Goal: Transaction & Acquisition: Purchase product/service

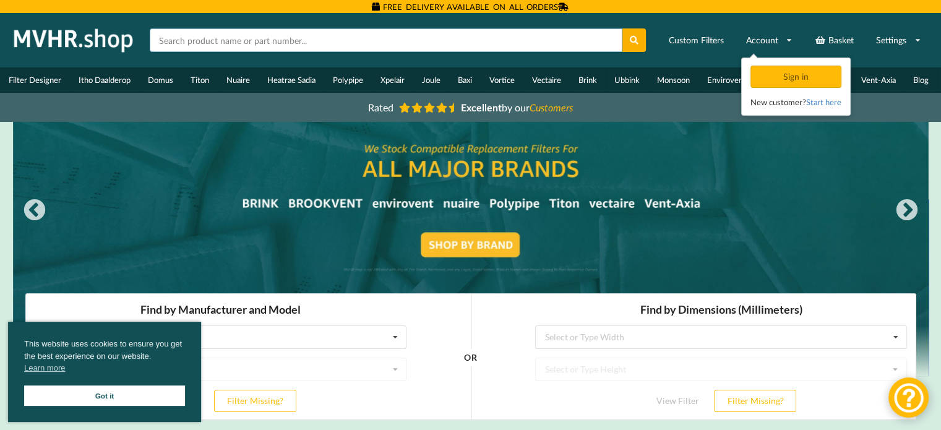
click at [295, 39] on input "text" at bounding box center [386, 40] width 473 height 24
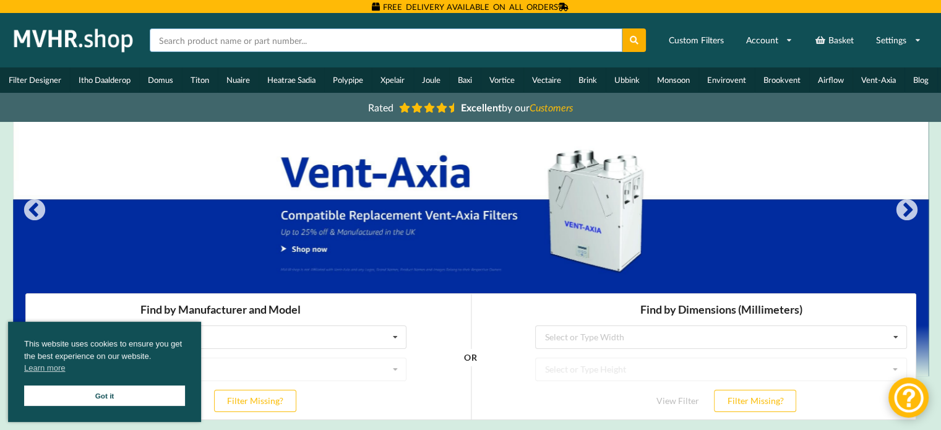
type input "mvhr filters"
click at [635, 40] on icon at bounding box center [634, 40] width 11 height 9
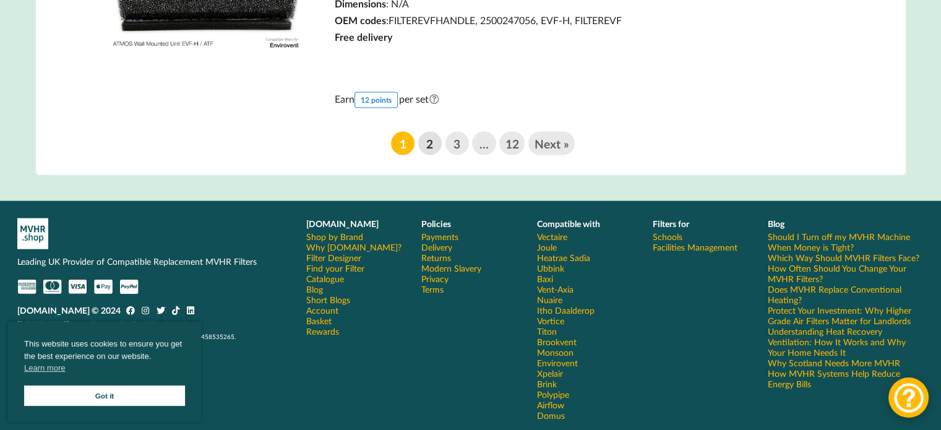
scroll to position [2578, 0]
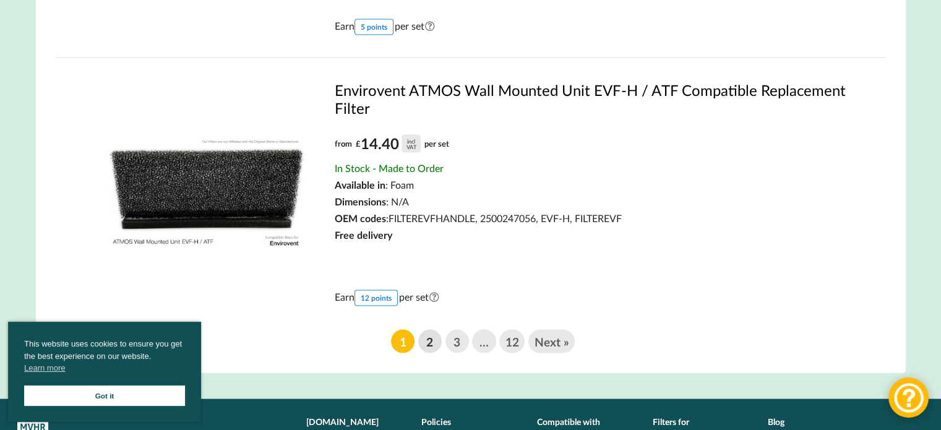
click at [437, 345] on link "2" at bounding box center [430, 342] width 24 height 24
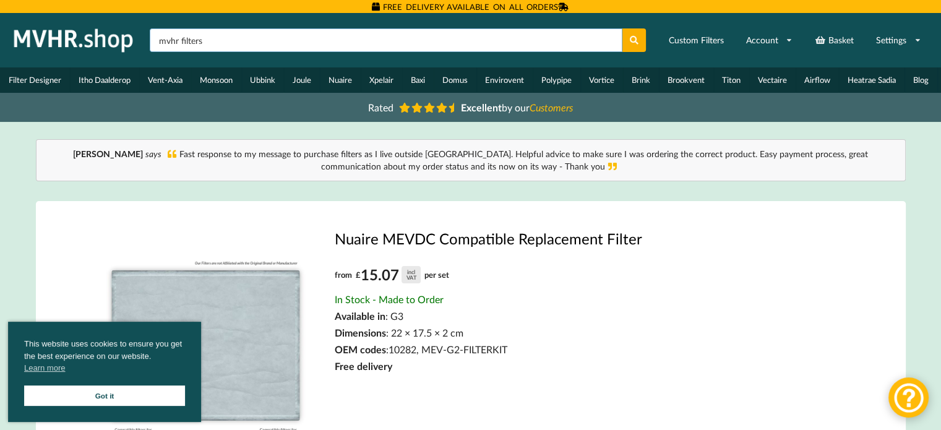
click at [225, 48] on input "mvhr filters" at bounding box center [386, 40] width 473 height 24
paste input "aqh200-b"
type input "aqh200-b"
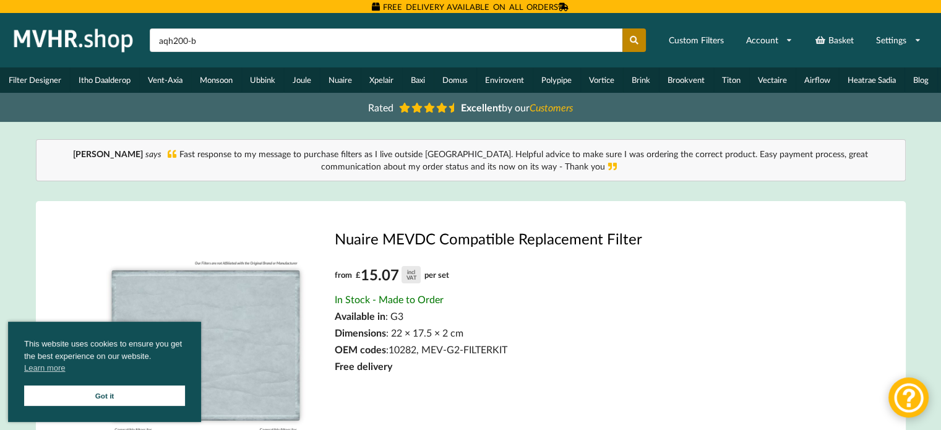
click at [642, 32] on button at bounding box center [635, 40] width 24 height 24
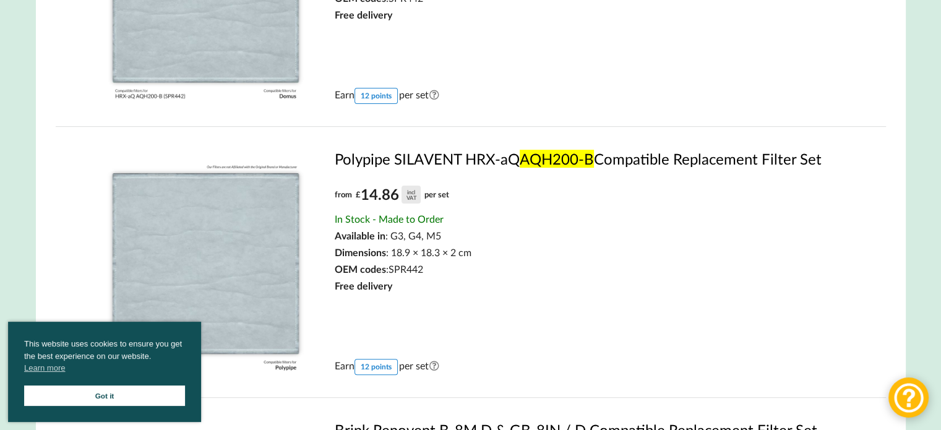
scroll to position [412, 0]
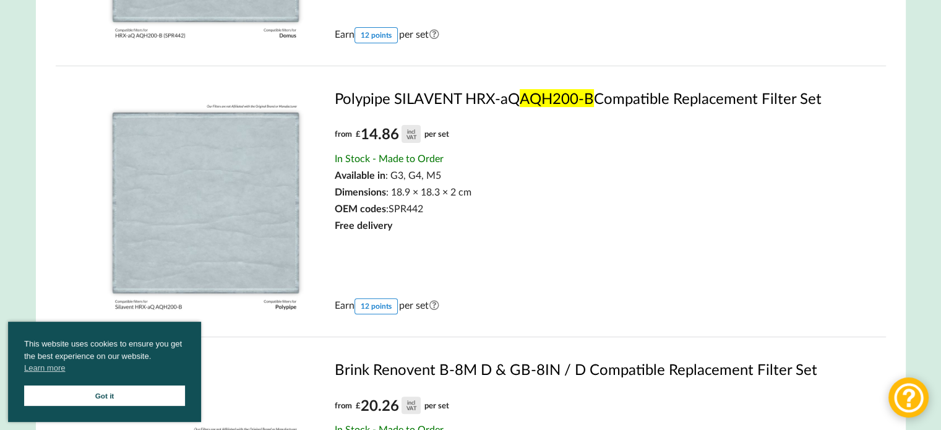
click at [251, 186] on img at bounding box center [205, 200] width 223 height 223
click at [246, 195] on img at bounding box center [205, 200] width 223 height 223
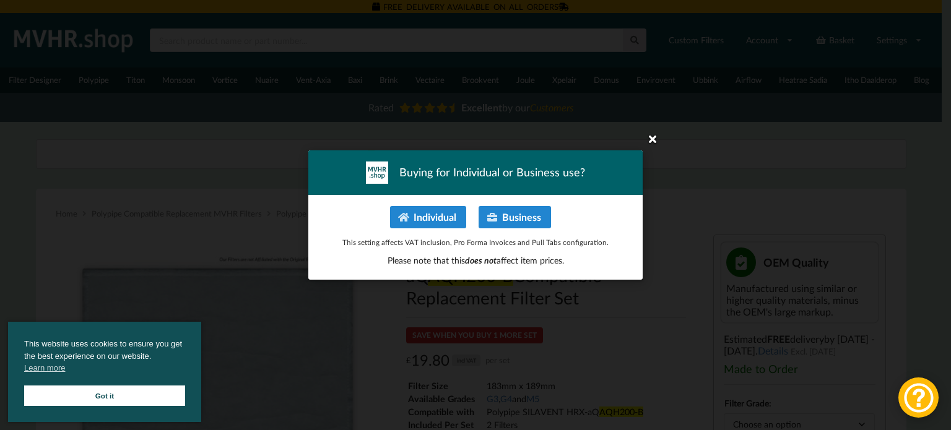
click at [651, 136] on icon at bounding box center [652, 139] width 20 height 20
drag, startPoint x: 659, startPoint y: 132, endPoint x: 631, endPoint y: 158, distance: 37.7
click at [658, 133] on icon at bounding box center [652, 139] width 20 height 20
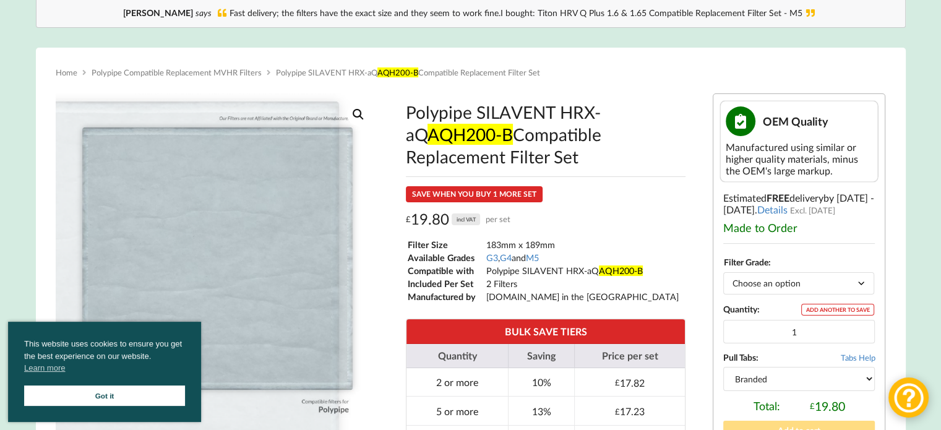
scroll to position [309, 0]
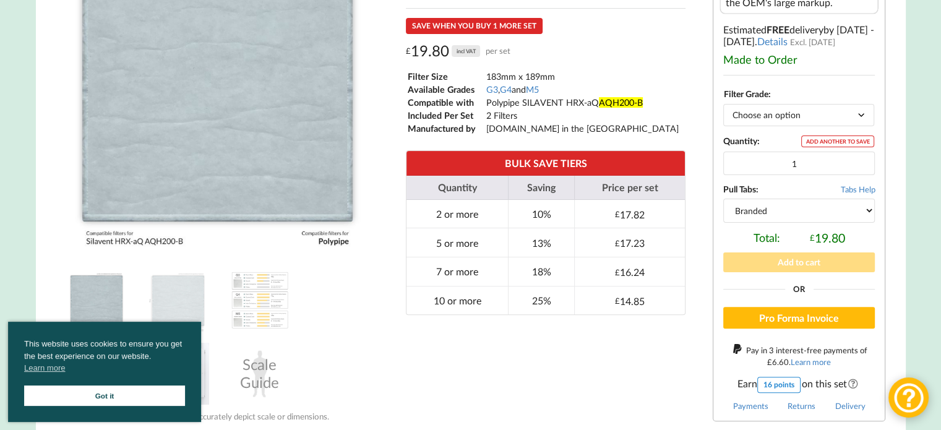
click at [162, 395] on link "Got it" at bounding box center [104, 396] width 161 height 20
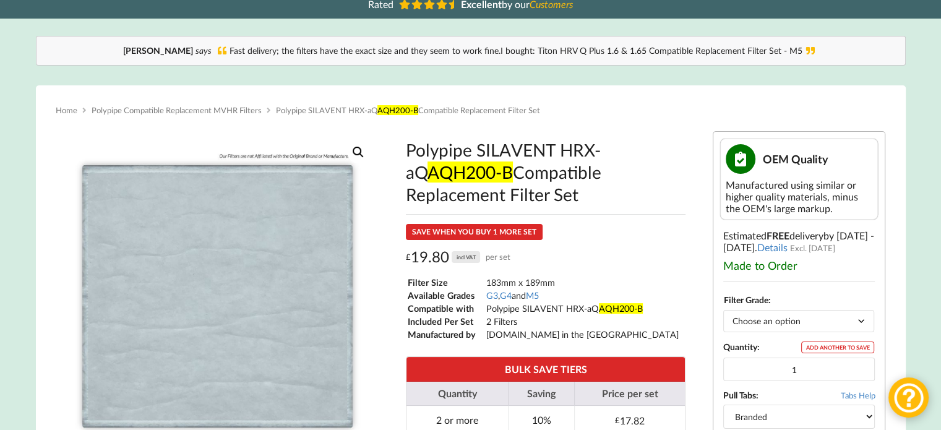
scroll to position [103, 0]
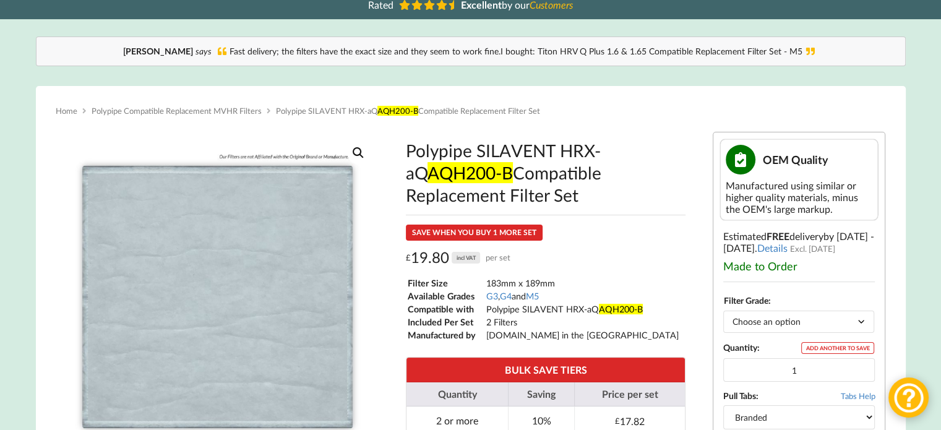
click at [472, 171] on mark "AQH200-B" at bounding box center [470, 172] width 85 height 21
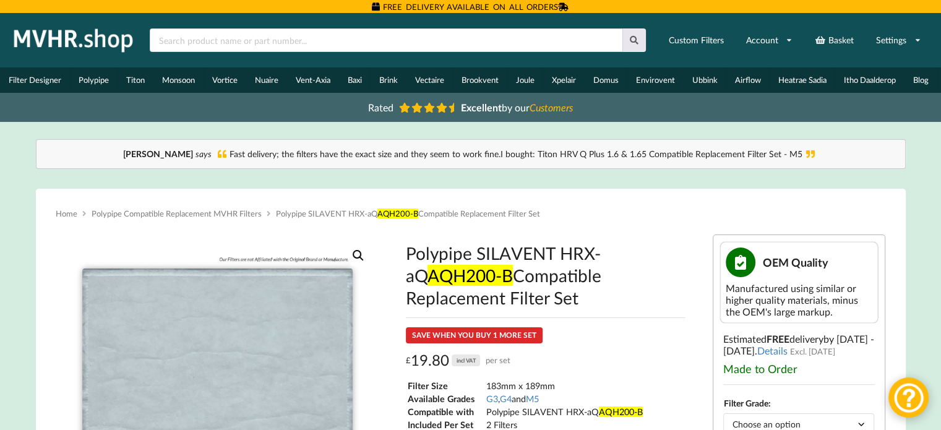
click at [459, 277] on mark "AQH200-B" at bounding box center [470, 275] width 85 height 21
click at [462, 279] on mark "AQH200-B" at bounding box center [470, 275] width 85 height 21
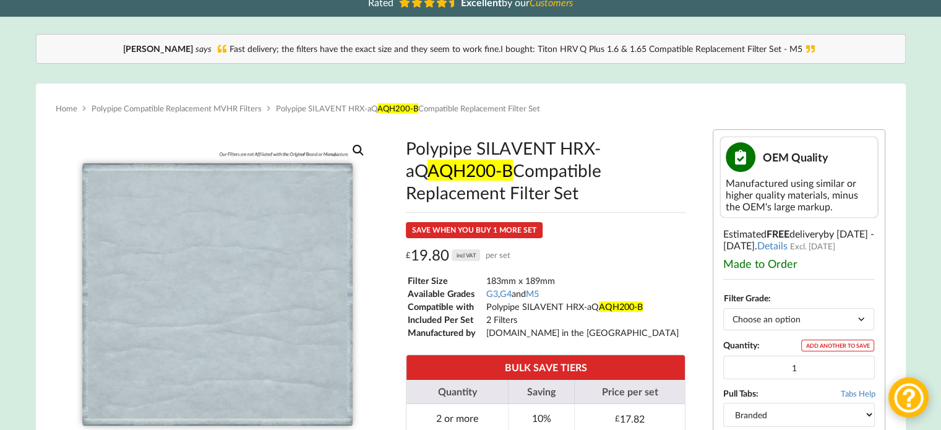
scroll to position [206, 0]
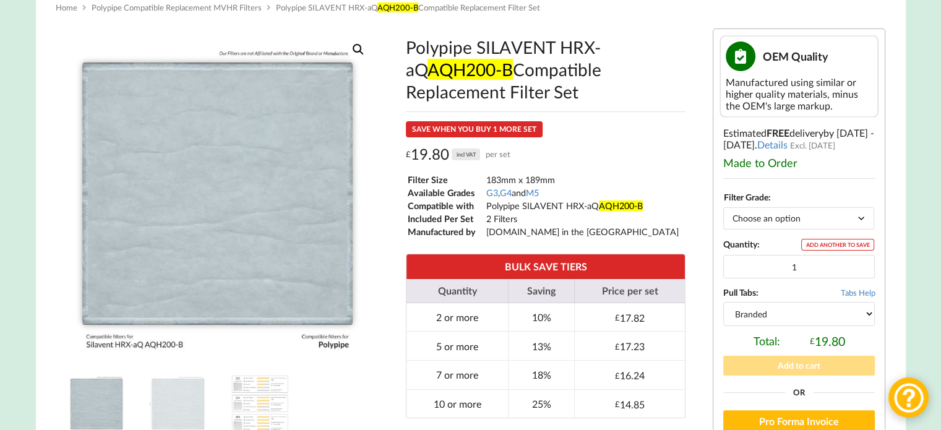
click at [782, 224] on select "Choose an option G3 G4 M5" at bounding box center [798, 218] width 151 height 22
click at [772, 219] on select "Choose an option G3 G4 M5" at bounding box center [798, 218] width 151 height 22
click at [777, 225] on select "Choose an option G3 G4 M5" at bounding box center [798, 218] width 151 height 22
drag, startPoint x: 759, startPoint y: 228, endPoint x: 753, endPoint y: 222, distance: 8.8
click at [759, 228] on select "Choose an option G3 G4 M5" at bounding box center [798, 218] width 151 height 22
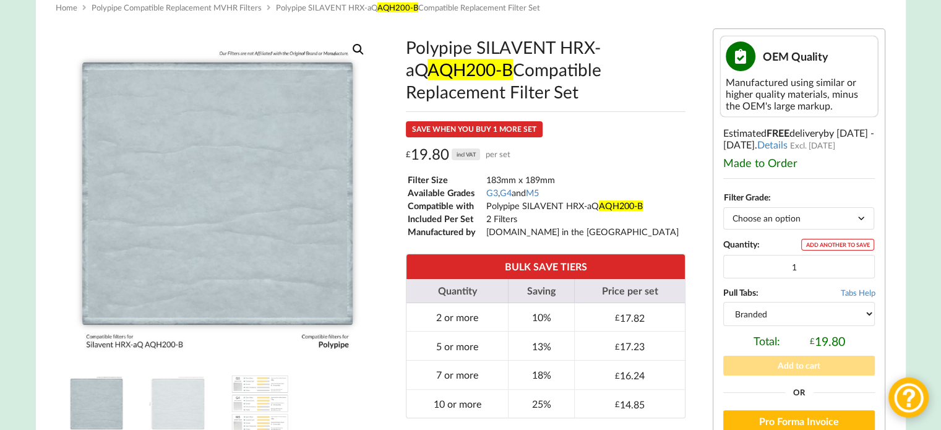
click at [792, 219] on select "Choose an option G3 G4 M5" at bounding box center [798, 218] width 151 height 22
click at [750, 222] on select "Choose an option G3 G4 M5" at bounding box center [798, 218] width 151 height 22
click at [787, 217] on select "Choose an option G3 G4 M5" at bounding box center [798, 218] width 151 height 22
click at [723, 211] on select "Choose an option G3 G4 M5" at bounding box center [798, 218] width 151 height 22
click at [754, 222] on select "Choose an option G3 G4 M5" at bounding box center [798, 218] width 151 height 22
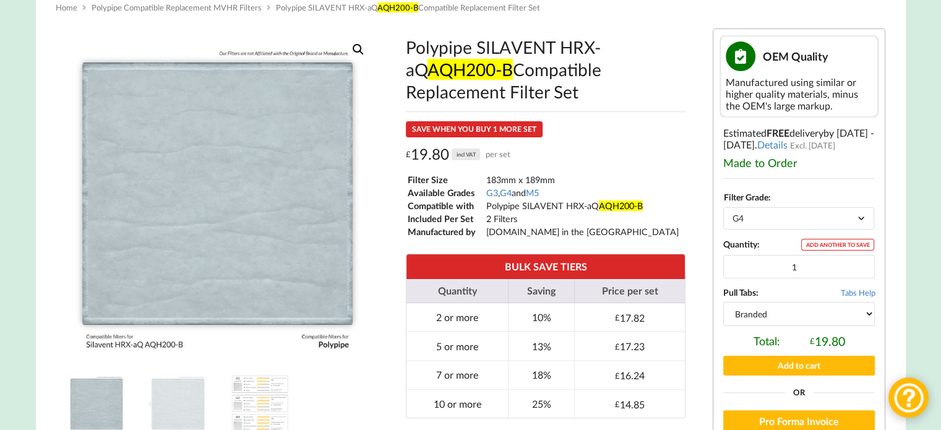
click at [723, 211] on select "Choose an option G3 G4 M5" at bounding box center [798, 218] width 151 height 22
click at [753, 217] on select "Choose an option G3 G4 M5" at bounding box center [798, 218] width 151 height 22
click at [723, 211] on select "Choose an option G3 G4 M5" at bounding box center [798, 218] width 151 height 22
click at [758, 223] on select "Choose an option G3 G4 M5" at bounding box center [798, 218] width 151 height 22
click at [723, 211] on select "Choose an option G3 G4 M5" at bounding box center [798, 218] width 151 height 22
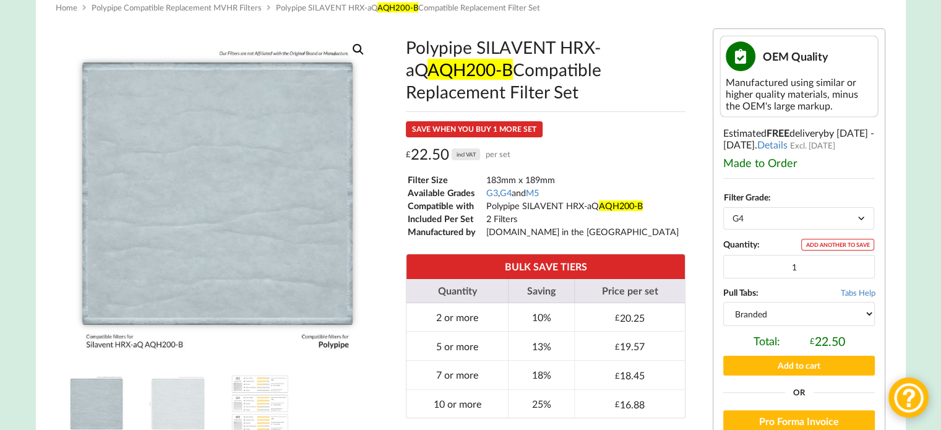
click at [755, 222] on select "Choose an option G3 G4 M5" at bounding box center [798, 218] width 151 height 22
click at [723, 211] on select "Choose an option G3 G4 M5" at bounding box center [798, 218] width 151 height 22
click at [753, 220] on select "Choose an option G3 G4 M5" at bounding box center [798, 218] width 151 height 22
click at [723, 211] on select "Choose an option G3 G4 M5" at bounding box center [798, 218] width 151 height 22
click at [740, 221] on select "Choose an option G3 G4 M5" at bounding box center [798, 218] width 151 height 22
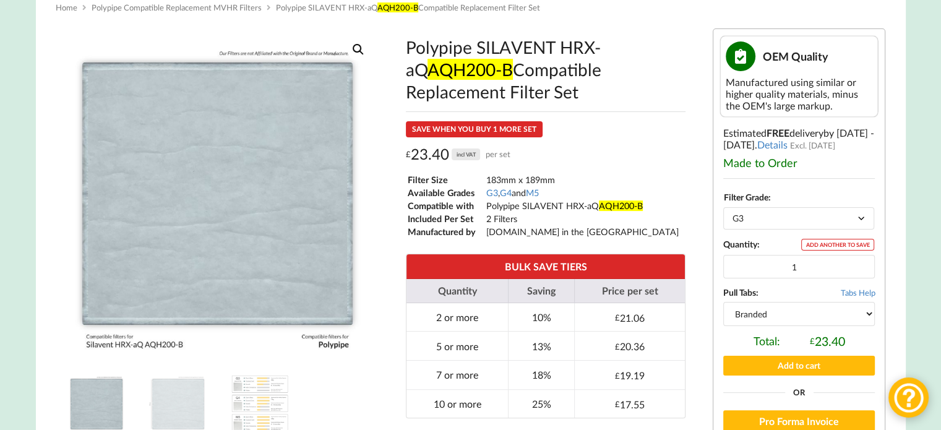
click at [723, 211] on select "Choose an option G3 G4 M5" at bounding box center [798, 218] width 151 height 22
select select "G3"
click at [747, 220] on select "Choose an option G3 G4 M5" at bounding box center [798, 218] width 151 height 22
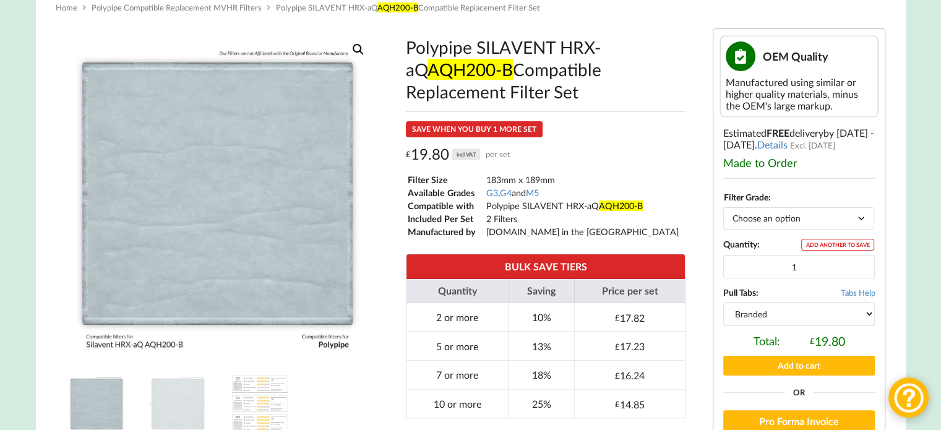
click at [723, 211] on select "Choose an option G3 G4 M5" at bounding box center [798, 218] width 151 height 22
click at [750, 220] on select "Choose an option G3 G4 M5" at bounding box center [798, 218] width 151 height 22
click at [723, 211] on select "Choose an option G3 G4 M5" at bounding box center [798, 218] width 151 height 22
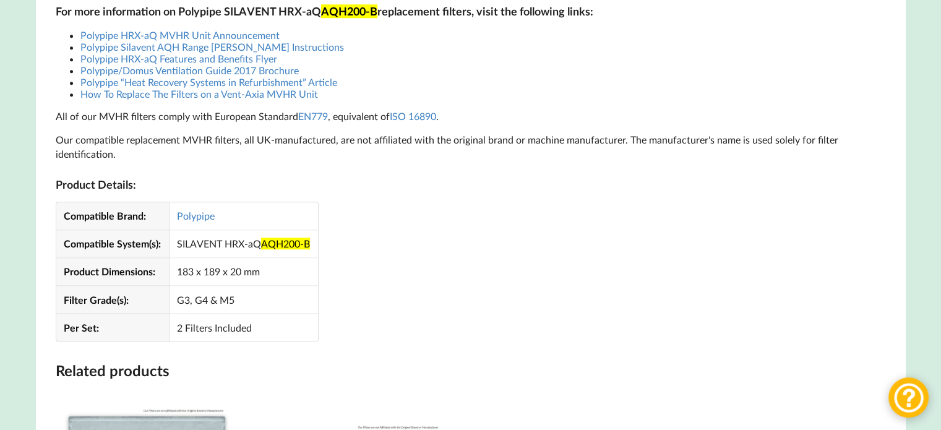
scroll to position [1134, 0]
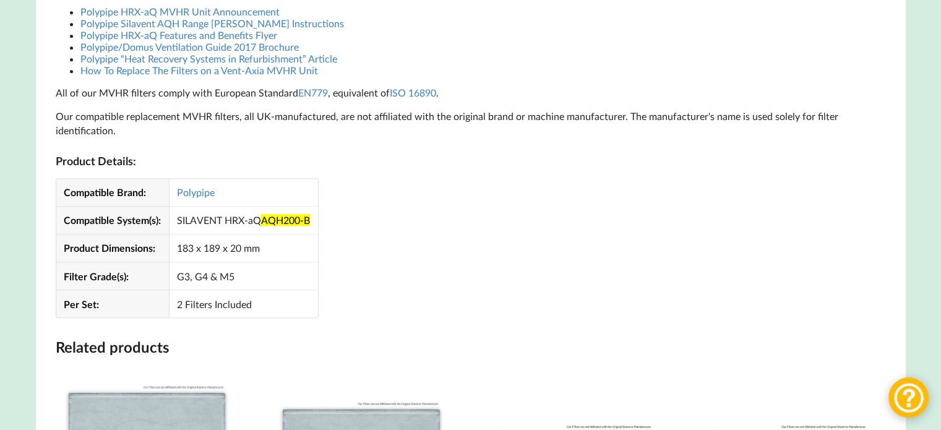
click at [238, 277] on td "G3, G4 & M5" at bounding box center [243, 276] width 149 height 28
click at [237, 277] on td "G3, G4 & M5" at bounding box center [243, 276] width 149 height 28
click at [230, 277] on td "G3, G4 & M5" at bounding box center [243, 276] width 149 height 28
click at [228, 274] on td "G3, G4 & M5" at bounding box center [243, 276] width 149 height 28
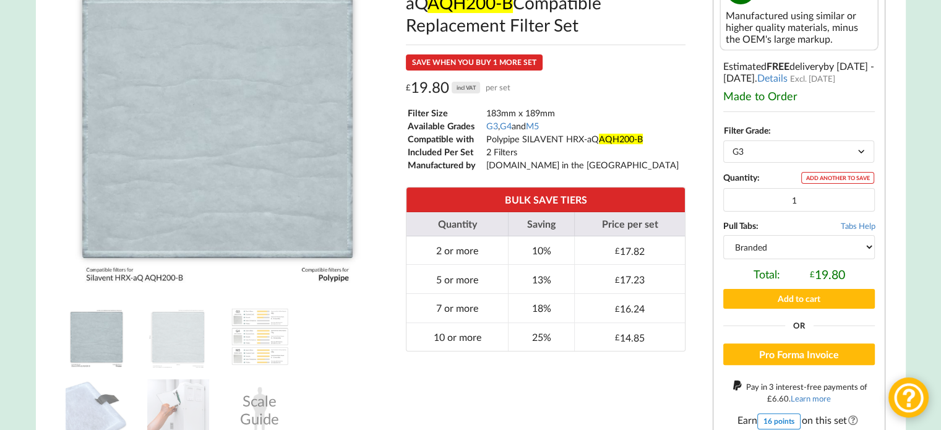
scroll to position [309, 0]
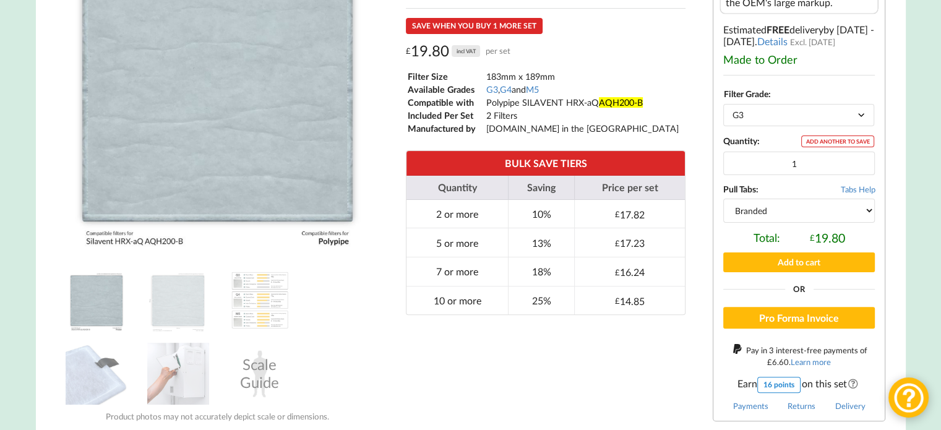
click at [774, 126] on select "Choose an option G3 G4 M5" at bounding box center [798, 115] width 151 height 22
select select "M5"
click at [723, 108] on select "Choose an option G3 G4 M5" at bounding box center [798, 115] width 151 height 22
click at [775, 161] on input "1" at bounding box center [799, 164] width 152 height 24
type input "2"
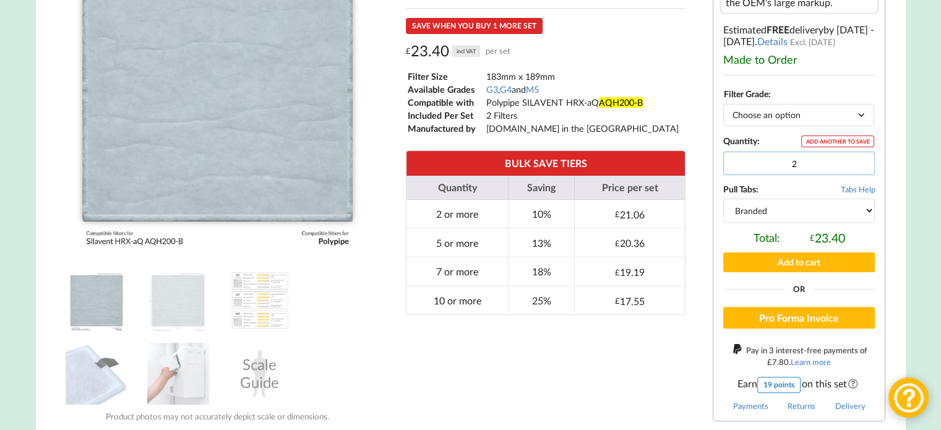
click at [859, 165] on input "2" at bounding box center [799, 164] width 152 height 24
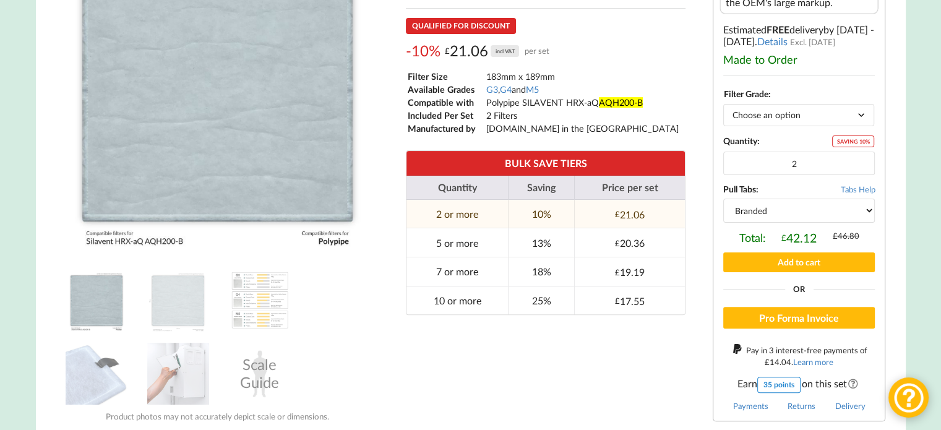
click at [785, 125] on select "Choose an option G3 G4 M5" at bounding box center [798, 115] width 151 height 22
click at [723, 108] on select "Choose an option G3 G4 M5" at bounding box center [798, 115] width 151 height 22
drag, startPoint x: 775, startPoint y: 118, endPoint x: 775, endPoint y: 129, distance: 10.5
click at [775, 118] on select "Choose an option G3 G4 M5" at bounding box center [798, 115] width 151 height 22
click at [723, 108] on select "Choose an option G3 G4 M5" at bounding box center [798, 115] width 151 height 22
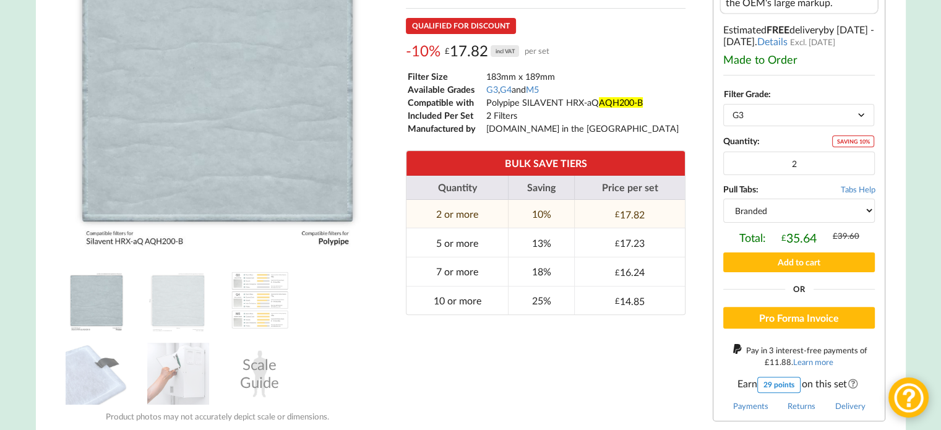
click at [746, 118] on select "Choose an option G3 G4 M5" at bounding box center [798, 115] width 151 height 22
select select "M5"
click at [723, 108] on select "Choose an option G3 G4 M5" at bounding box center [798, 115] width 151 height 22
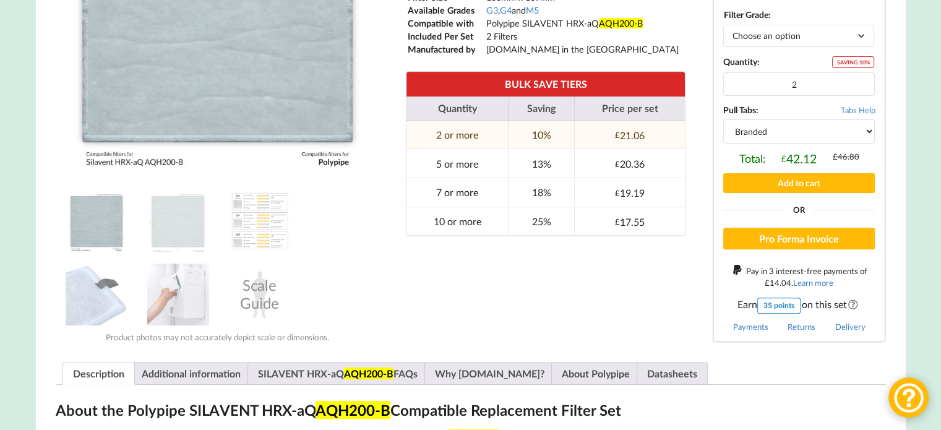
scroll to position [412, 0]
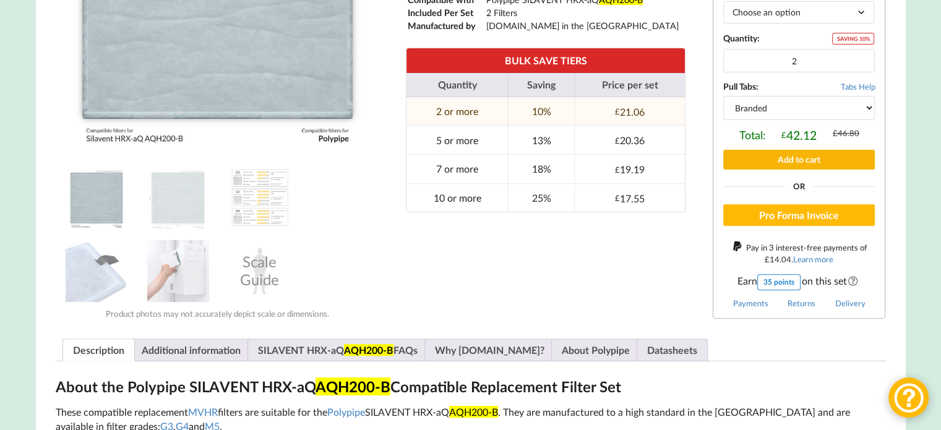
click at [819, 160] on button "Add to cart" at bounding box center [799, 159] width 152 height 19
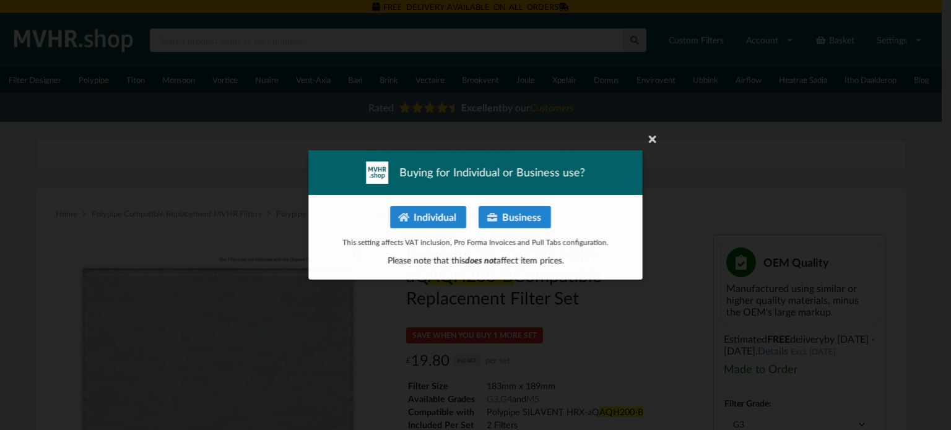
select select "G3"
click at [651, 145] on icon at bounding box center [652, 139] width 20 height 20
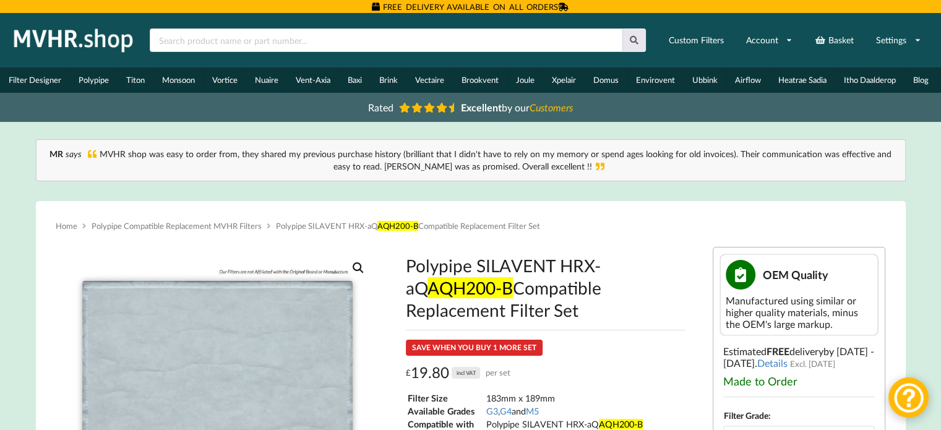
click at [43, 30] on img at bounding box center [74, 40] width 130 height 31
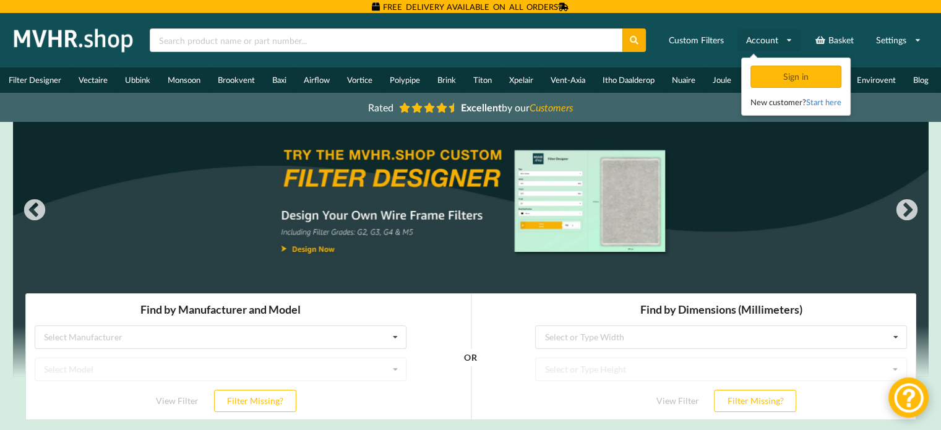
click at [748, 38] on link "Account" at bounding box center [769, 40] width 63 height 22
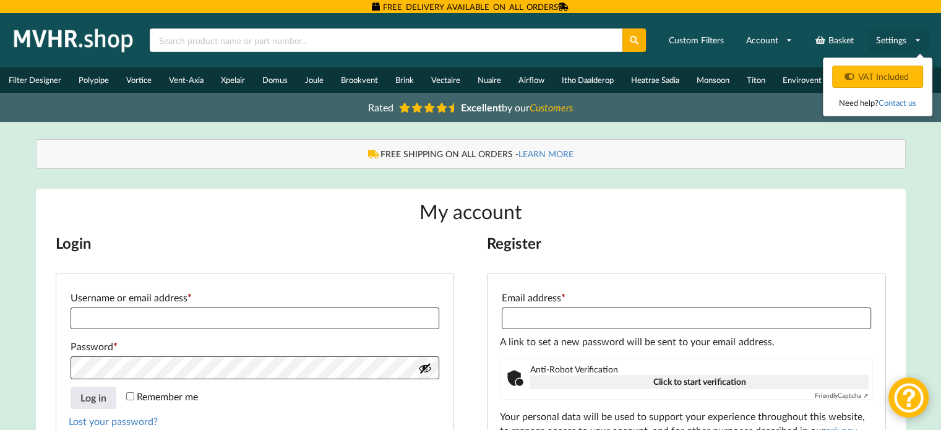
click at [886, 43] on link "Settings" at bounding box center [898, 40] width 61 height 22
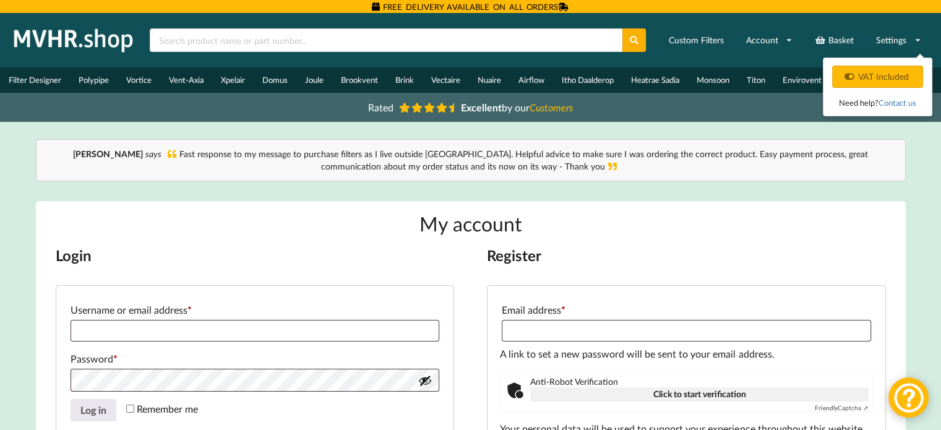
click at [896, 103] on link "Contact us" at bounding box center [898, 103] width 38 height 10
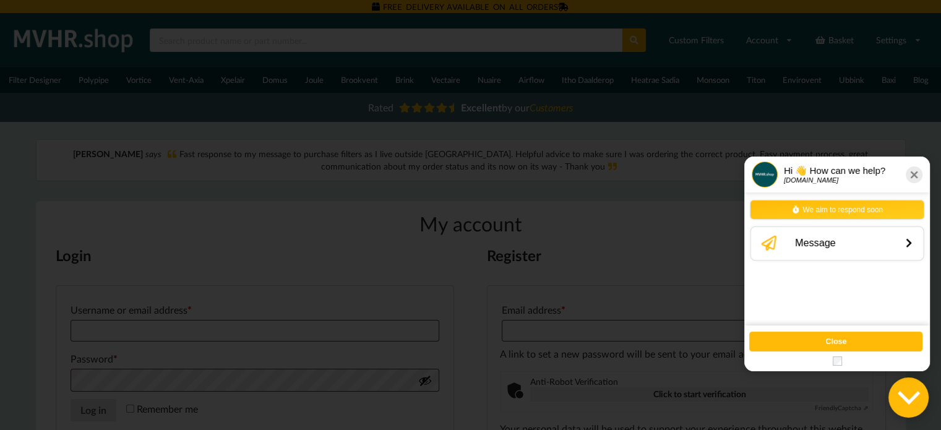
click at [818, 245] on div "Message" at bounding box center [843, 243] width 108 height 24
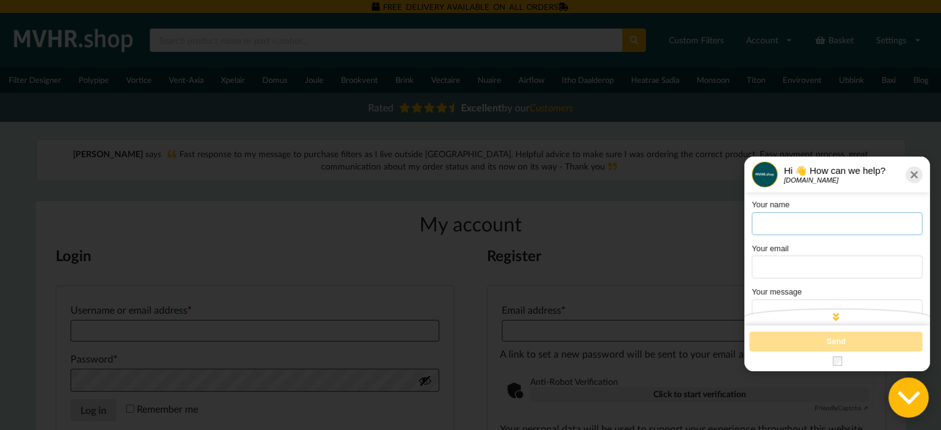
click at [804, 224] on input "text" at bounding box center [837, 223] width 171 height 23
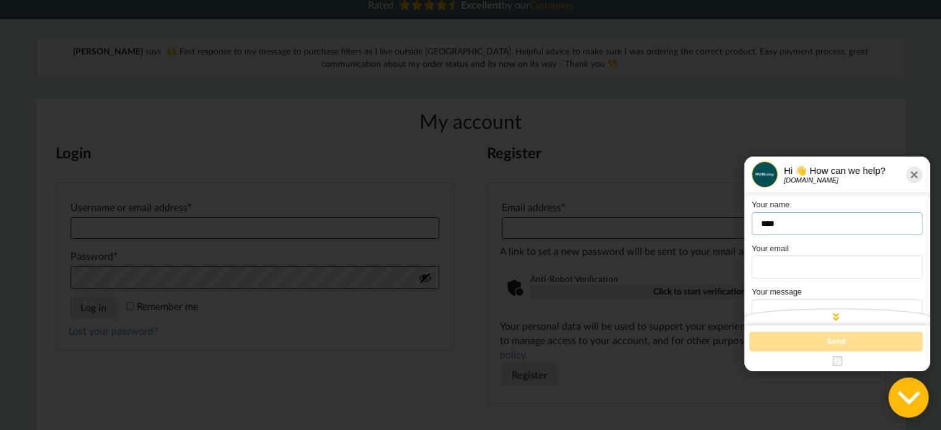
type input "****"
click at [779, 263] on input "text" at bounding box center [837, 266] width 171 height 23
type input "**********"
click at [787, 270] on textarea at bounding box center [837, 293] width 171 height 47
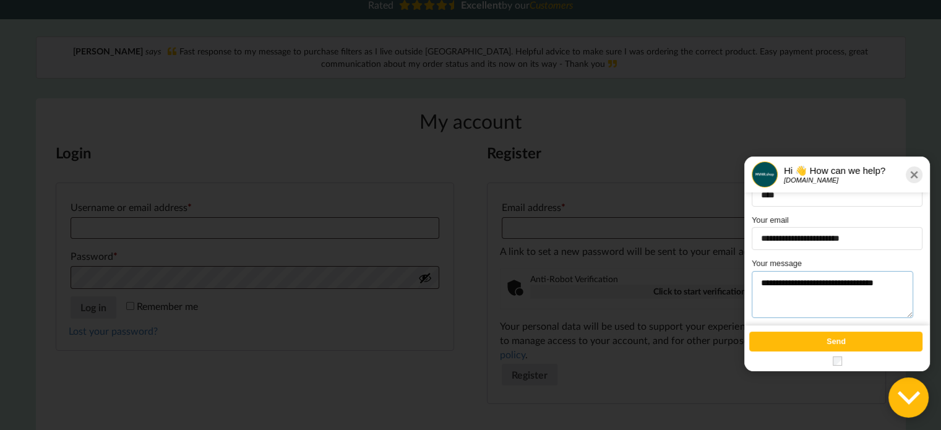
click at [818, 270] on textarea "**********" at bounding box center [833, 293] width 162 height 47
type textarea "**********"
click at [827, 342] on button "Send" at bounding box center [835, 341] width 173 height 20
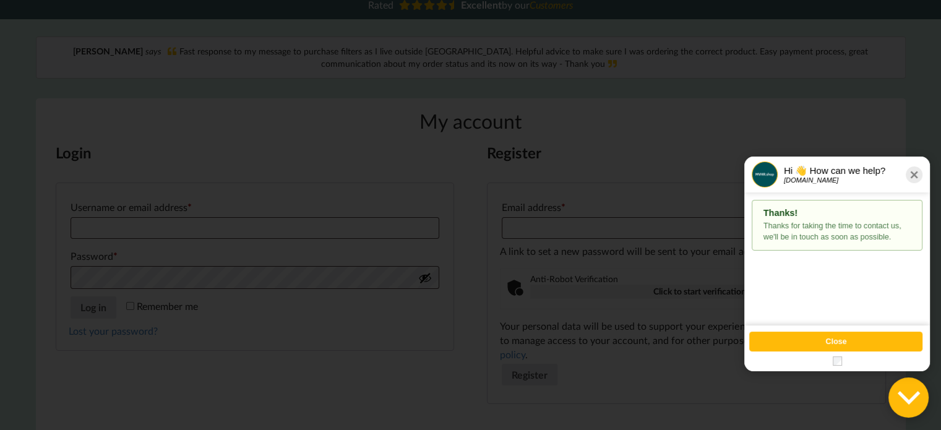
click at [824, 338] on button "Close" at bounding box center [835, 341] width 173 height 20
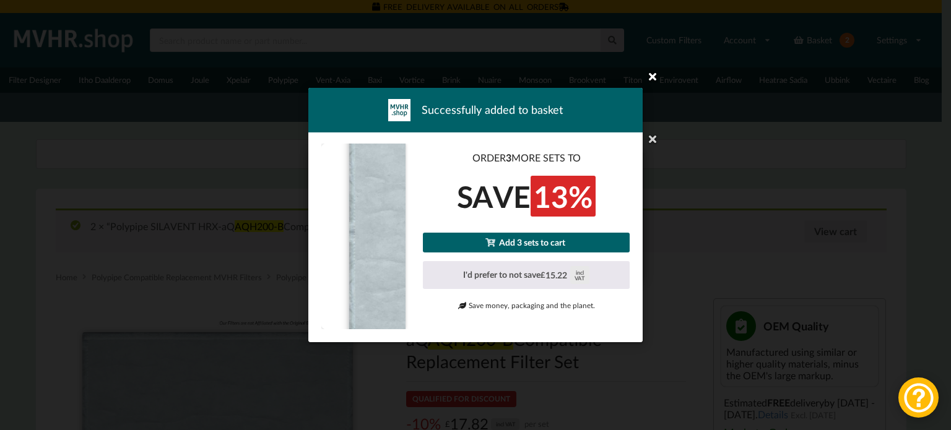
click at [659, 82] on icon at bounding box center [652, 76] width 20 height 20
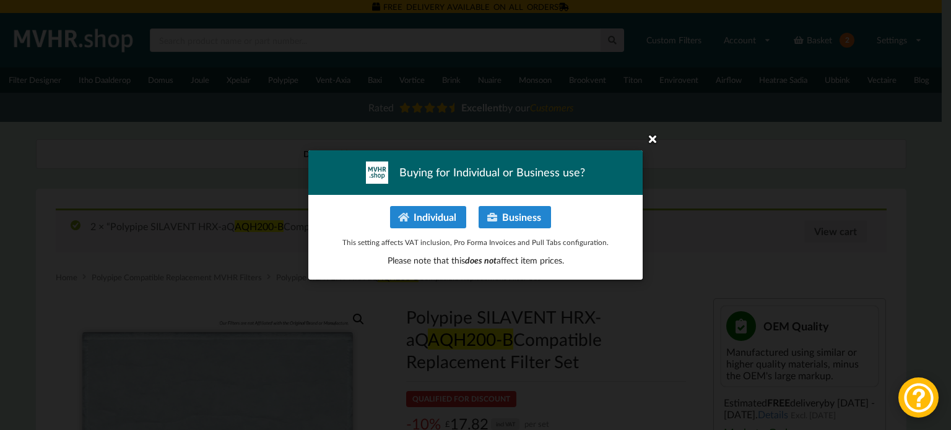
click at [655, 135] on icon at bounding box center [652, 139] width 20 height 20
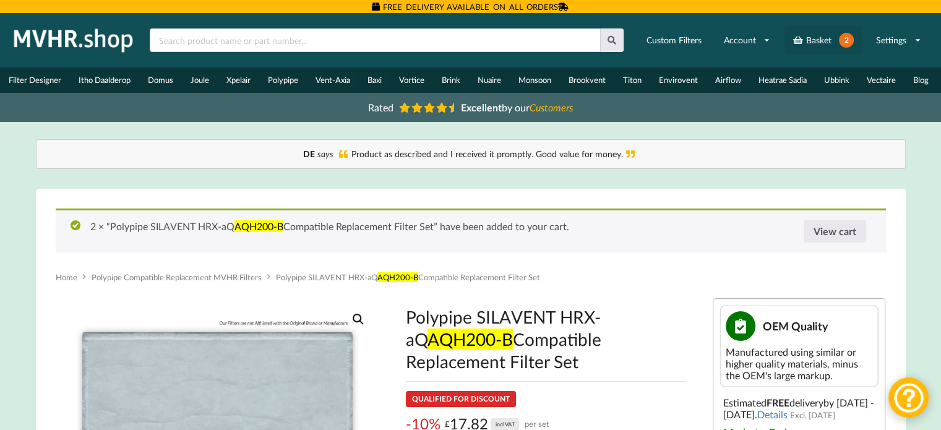
click at [828, 36] on link "Basket 2" at bounding box center [823, 40] width 77 height 28
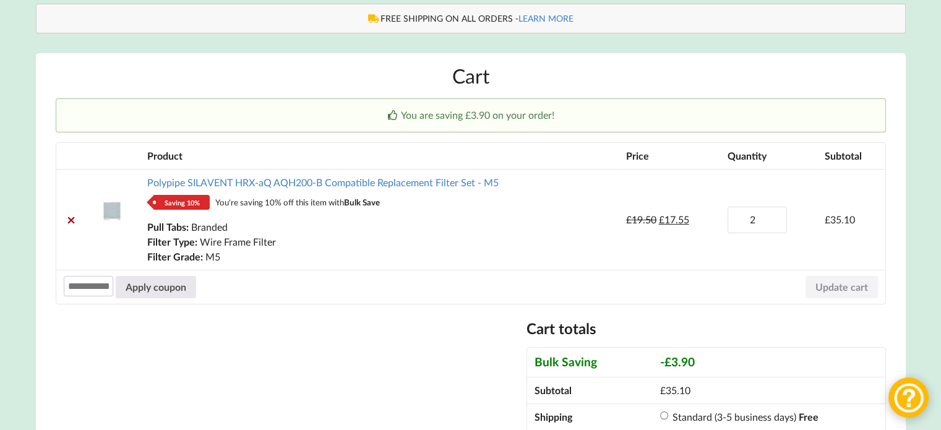
scroll to position [206, 0]
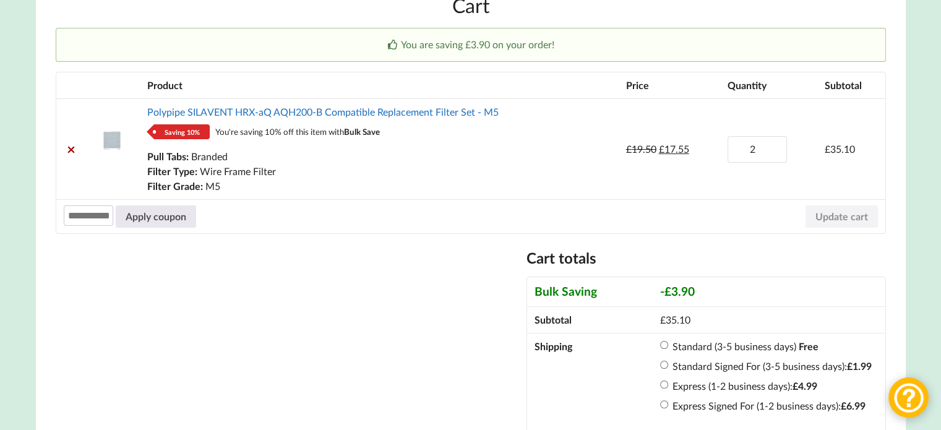
click at [365, 116] on link "Polypipe SILAVENT HRX-aQ AQH200-B Compatible Replacement Filter Set - M5" at bounding box center [323, 112] width 352 height 12
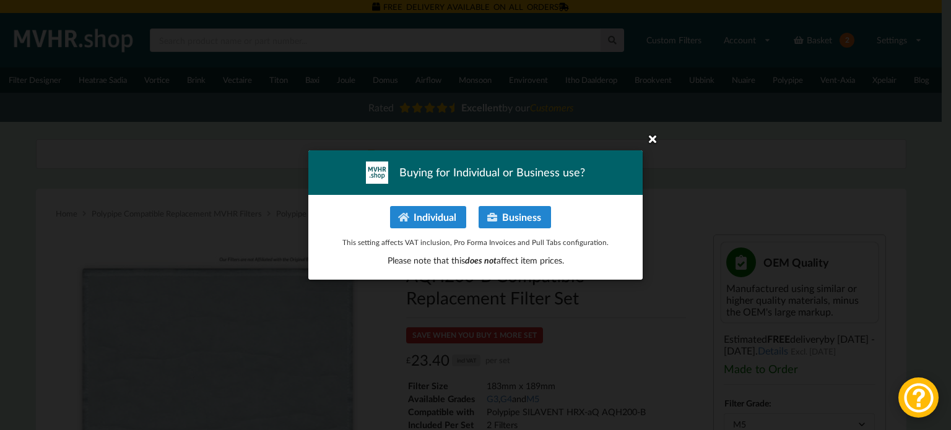
click at [652, 137] on icon at bounding box center [652, 139] width 20 height 20
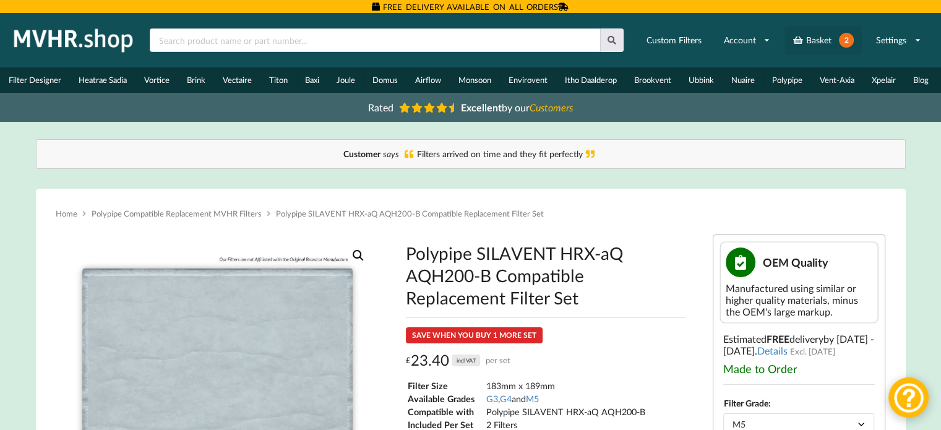
click at [819, 38] on link "Basket 2" at bounding box center [823, 40] width 77 height 28
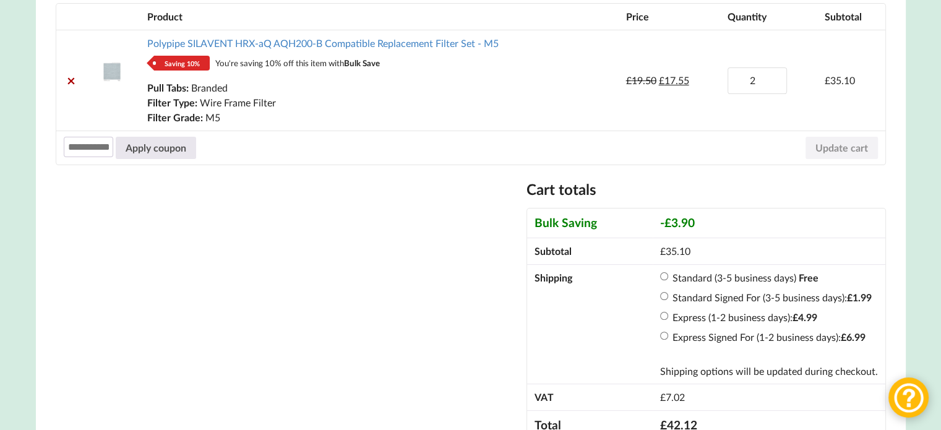
scroll to position [309, 0]
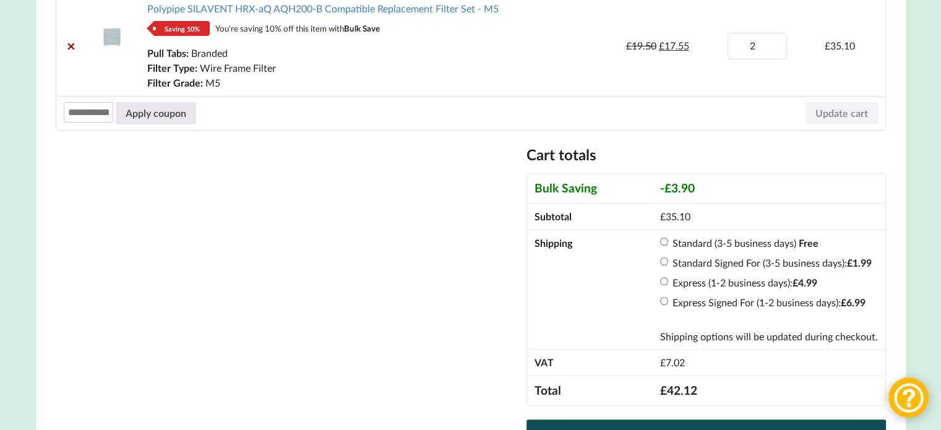
click at [670, 284] on li "Express (1-2 business days): £ 4.99" at bounding box center [769, 282] width 218 height 15
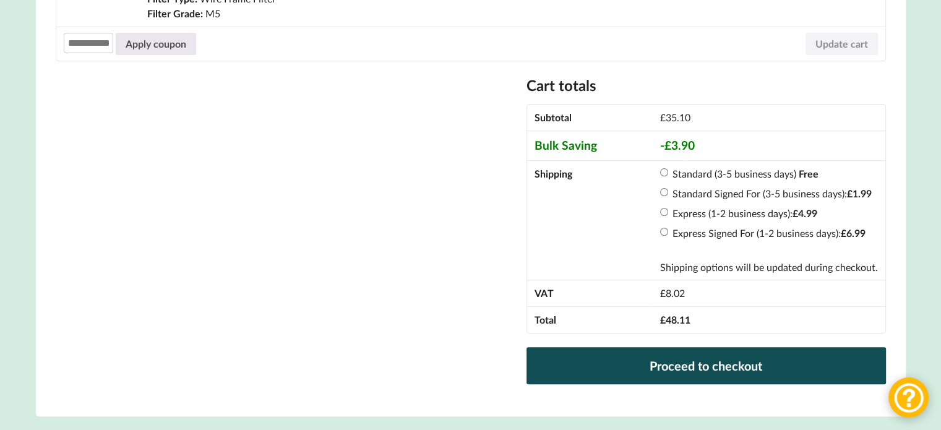
scroll to position [412, 0]
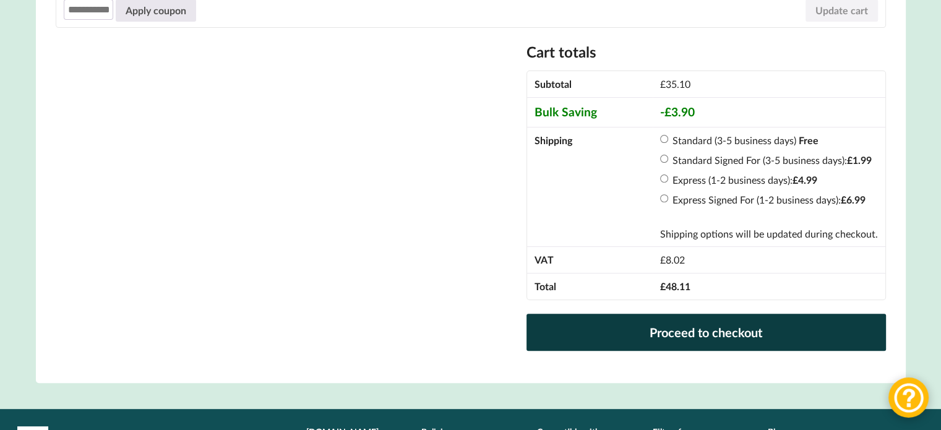
click at [740, 321] on link "Proceed to checkout" at bounding box center [706, 332] width 359 height 37
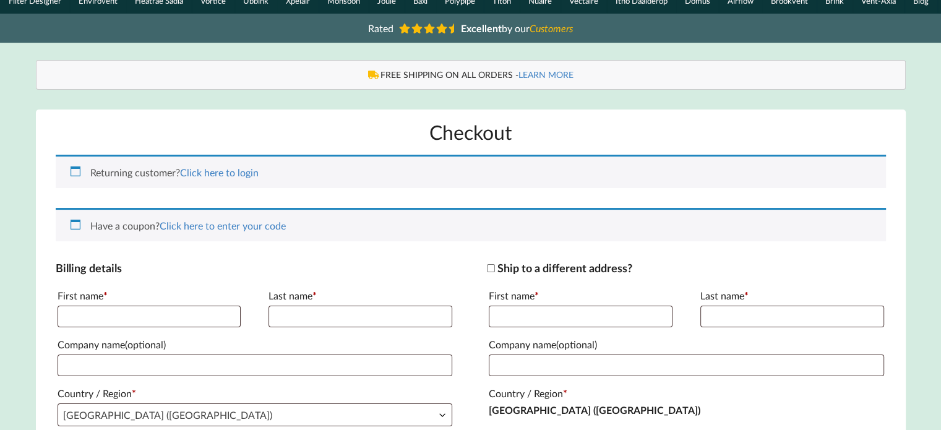
scroll to position [103, 0]
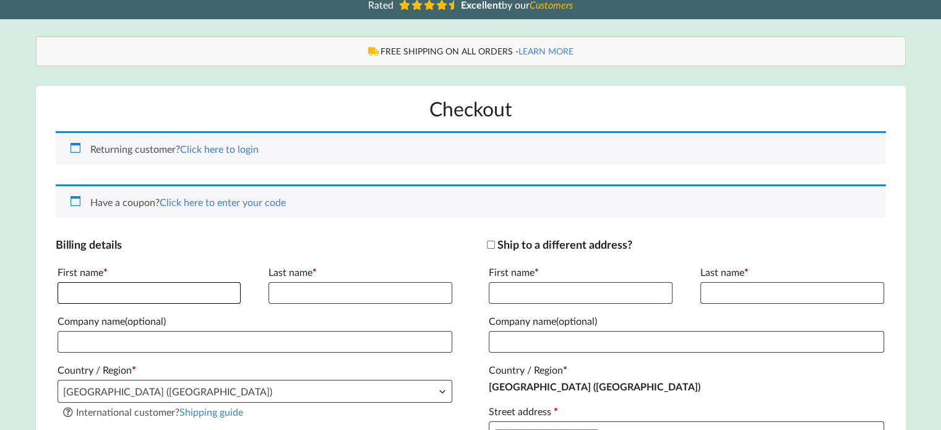
click at [179, 296] on input "First name *" at bounding box center [150, 293] width 184 height 22
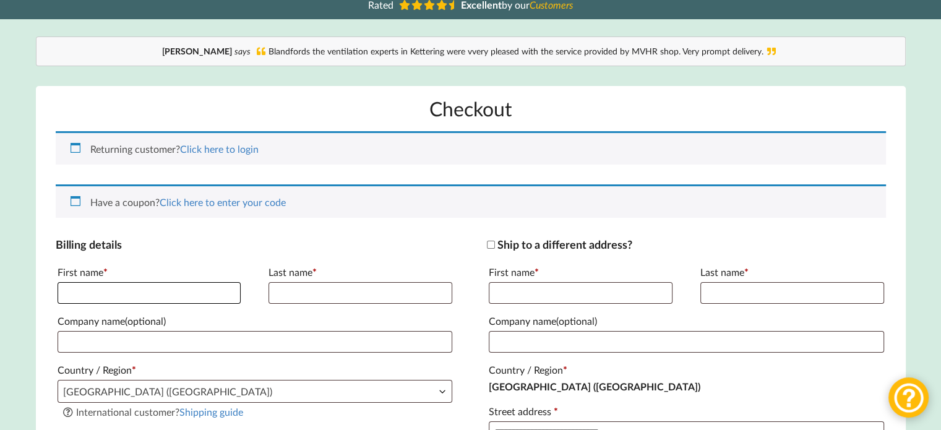
click at [160, 303] on input "First name *" at bounding box center [150, 293] width 184 height 22
type input "****"
type input "******"
type input "**********"
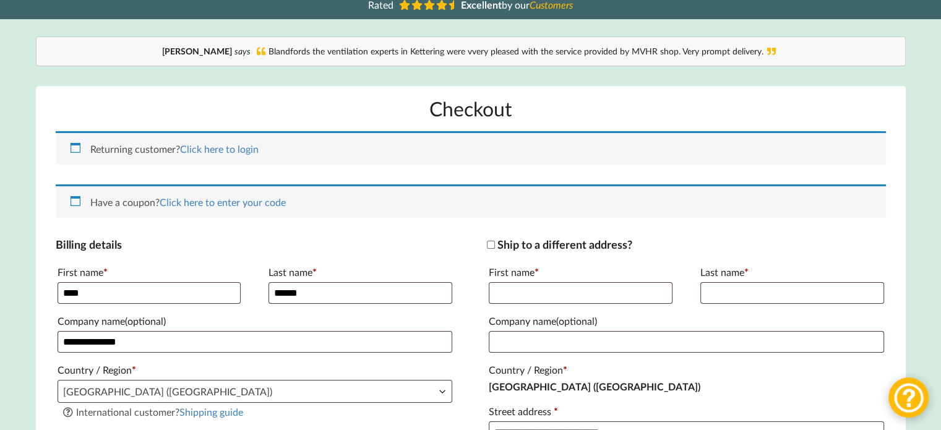
type input "**********"
type input "******"
type input "*******"
type input "**********"
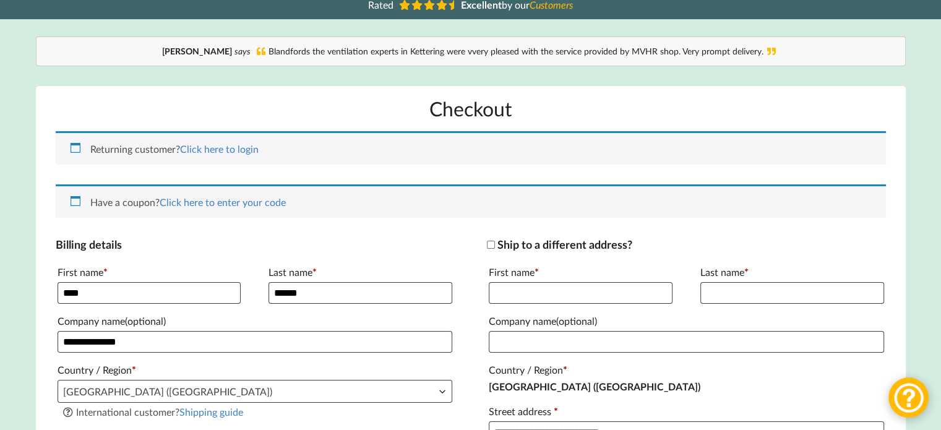
type input "[EMAIL_ADDRESS][DOMAIN_NAME]"
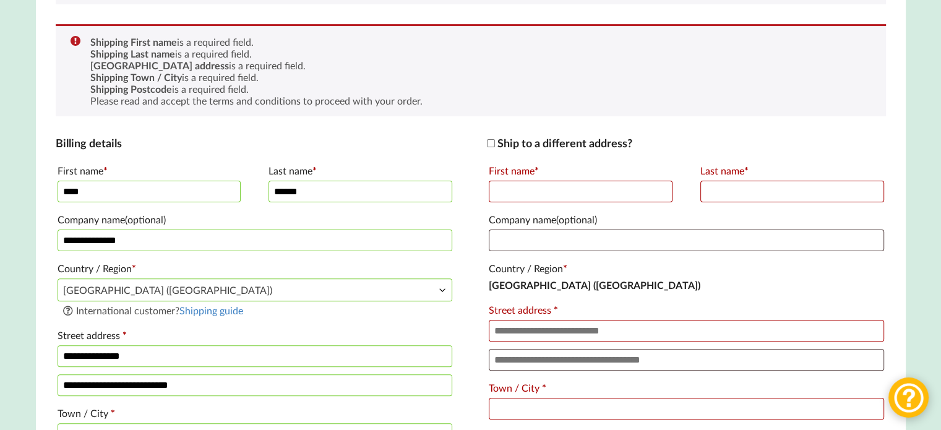
scroll to position [283, 0]
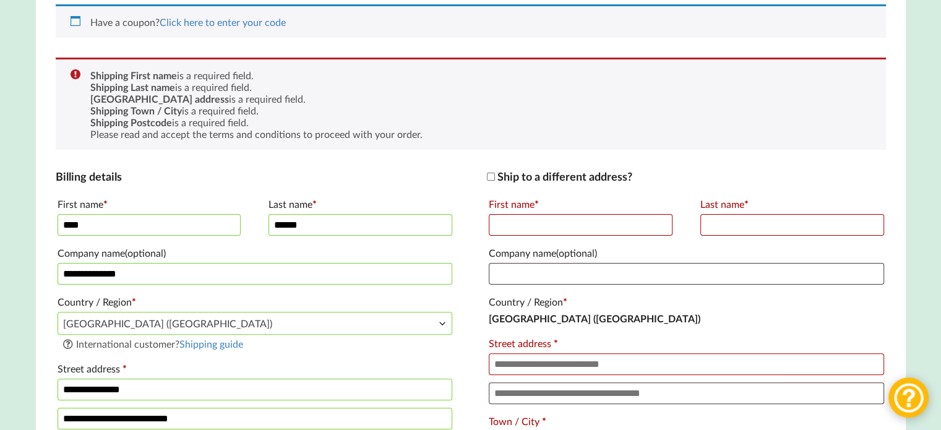
click at [543, 230] on input "First name *" at bounding box center [581, 225] width 184 height 22
type input "****"
type input "******"
type input "**********"
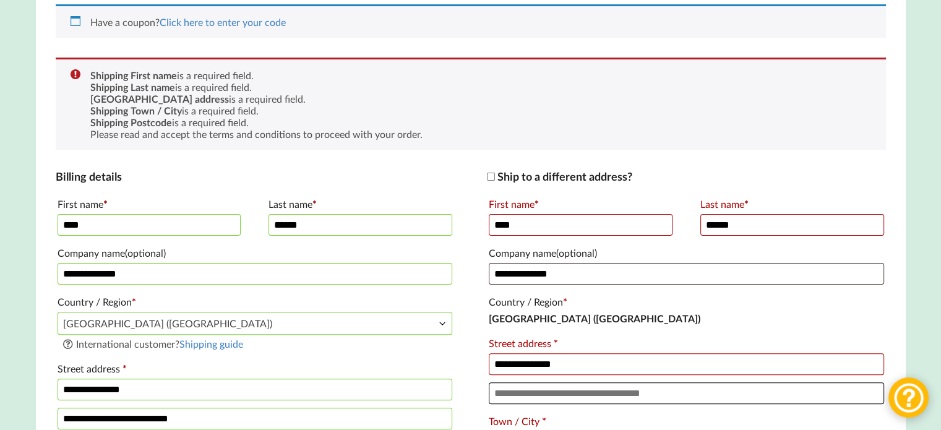
type input "**********"
type input "******"
type input "*******"
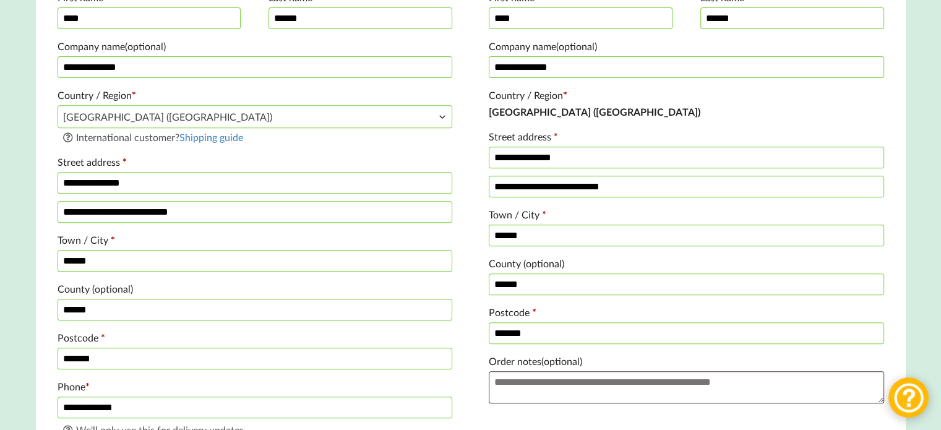
scroll to position [592, 0]
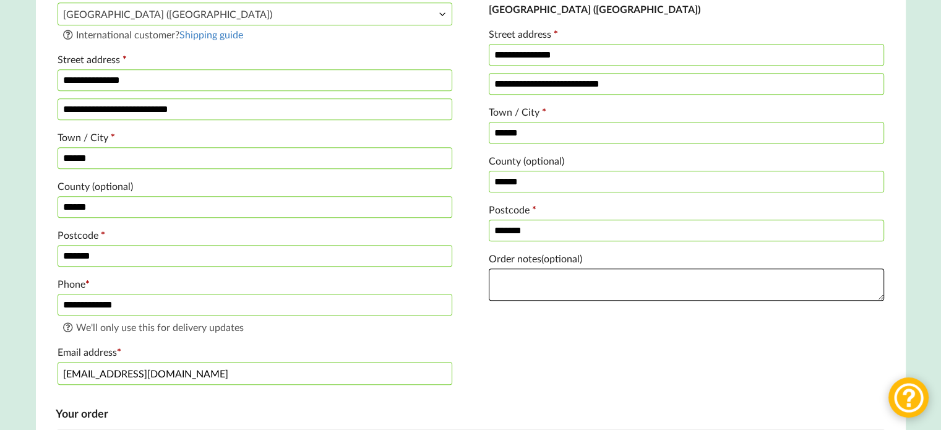
click at [574, 293] on textarea "Order notes (optional)" at bounding box center [686, 285] width 395 height 32
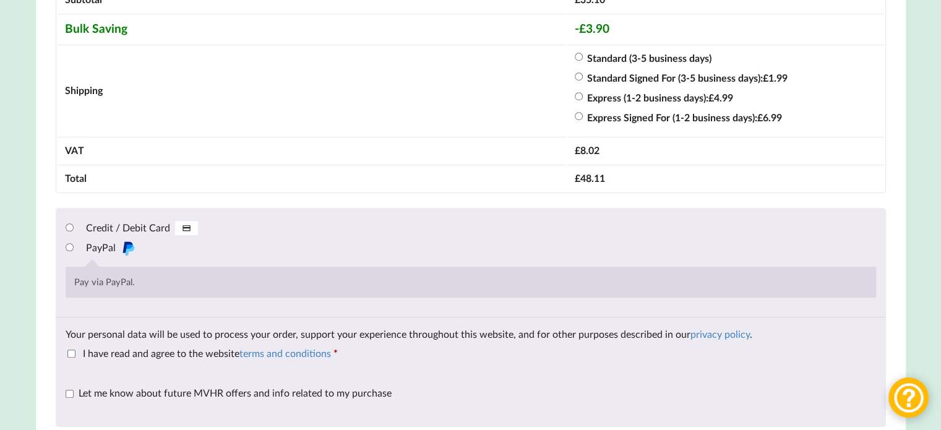
scroll to position [1315, 0]
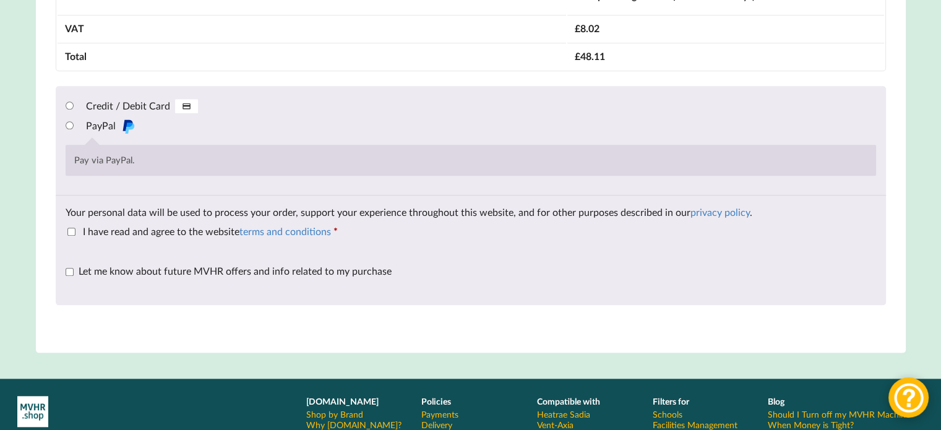
type textarea "**********"
click at [63, 282] on div "Your personal data will be used to process your order, support your experience …" at bounding box center [471, 251] width 831 height 110
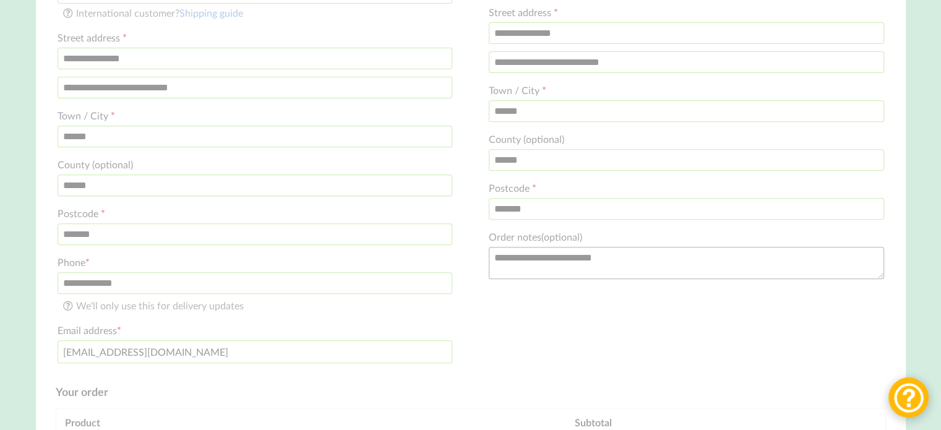
scroll to position [686, 0]
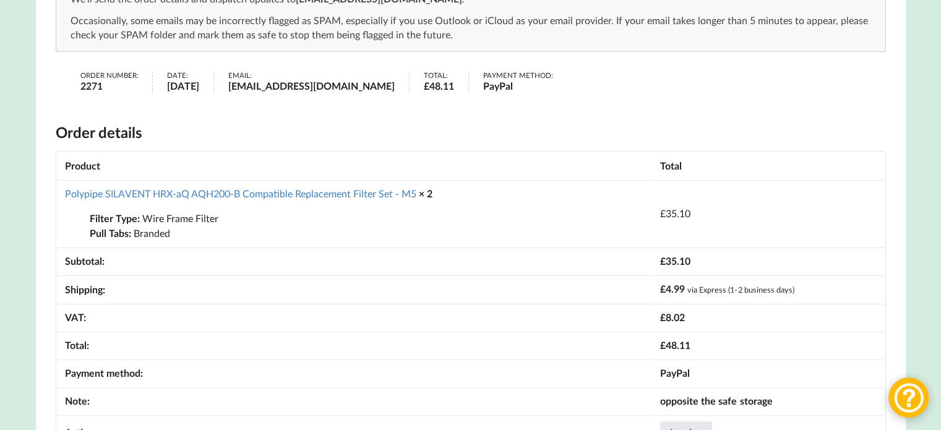
scroll to position [309, 0]
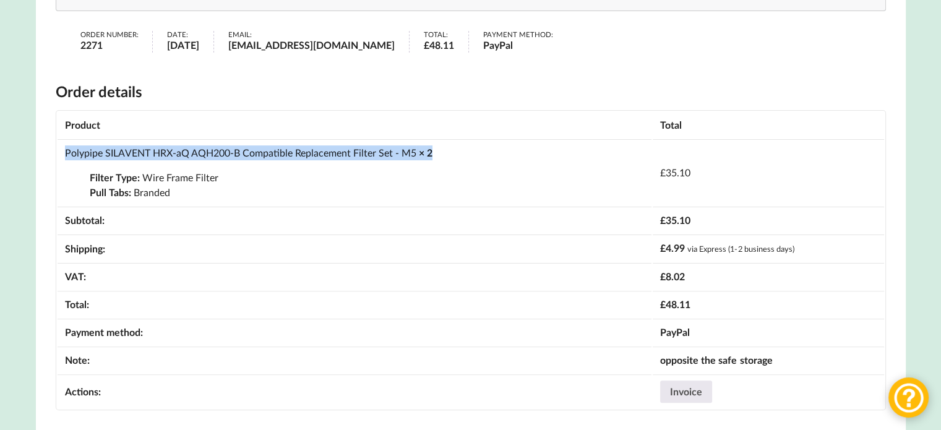
drag, startPoint x: 449, startPoint y: 155, endPoint x: 58, endPoint y: 159, distance: 391.2
click at [58, 159] on td "Polypipe SILAVENT HRX-aQ AQH200-B Compatible Replacement Filter Set - M5 × 2 Fi…" at bounding box center [355, 172] width 595 height 66
copy td "Polypipe SILAVENT HRX-aQ AQH200-B Compatible Replacement Filter Set - M5 × 2"
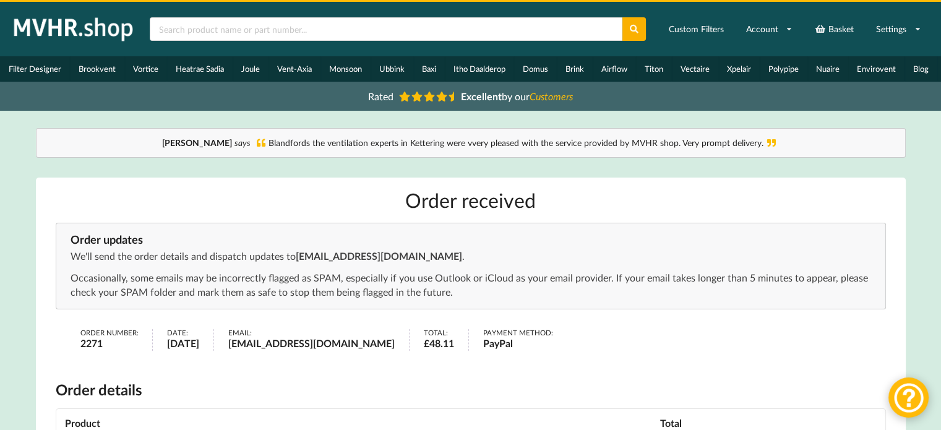
scroll to position [0, 0]
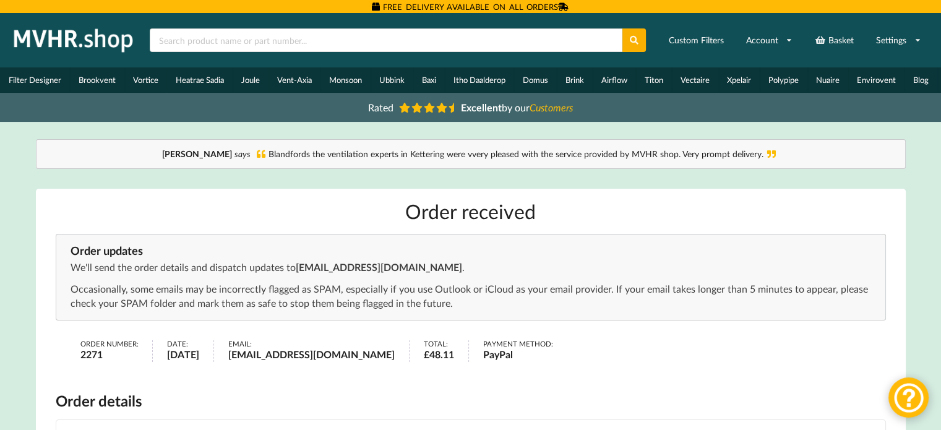
click at [92, 362] on strong "2271" at bounding box center [109, 354] width 58 height 15
copy strong "2271"
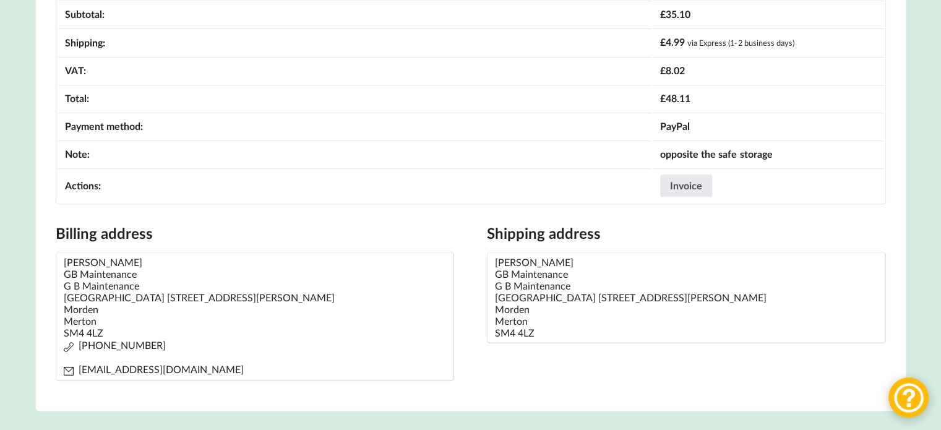
scroll to position [309, 0]
